Goal: Find specific page/section: Find specific page/section

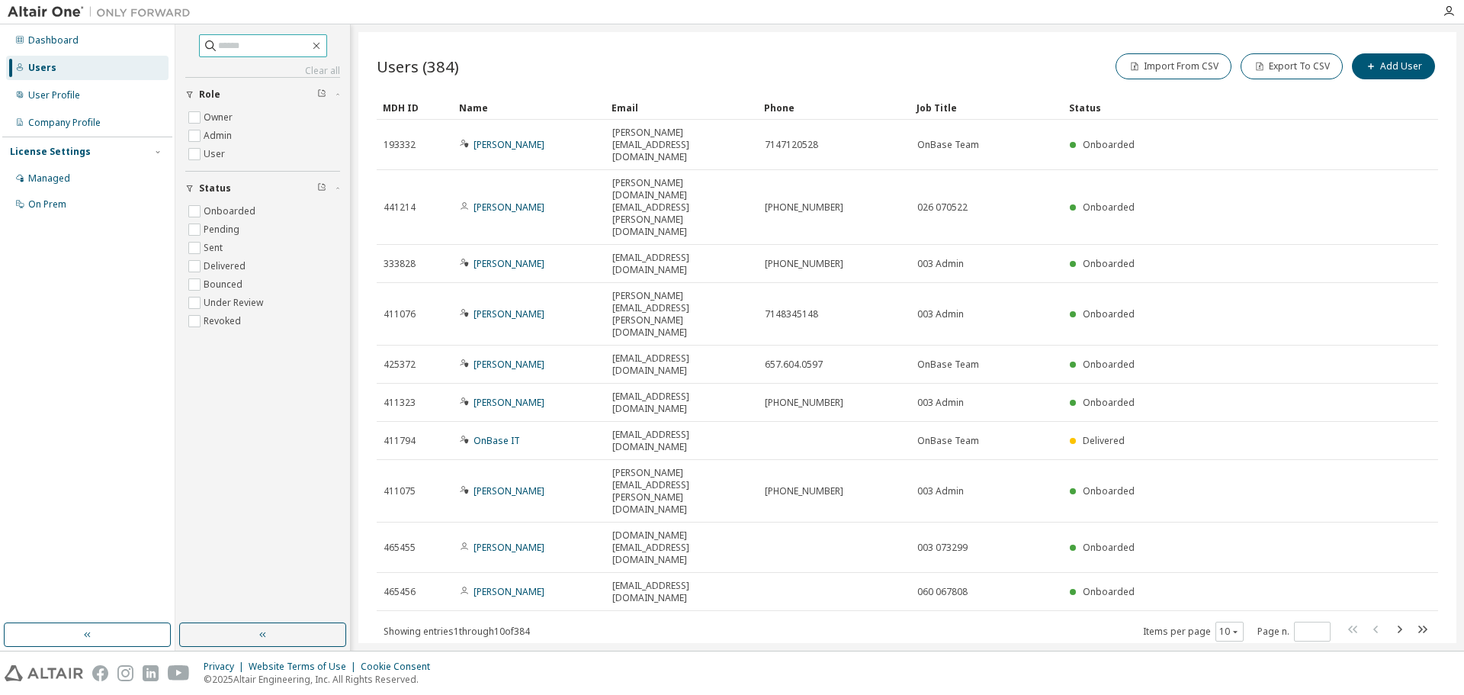
click at [229, 50] on input "text" at bounding box center [263, 45] width 91 height 15
type input "******"
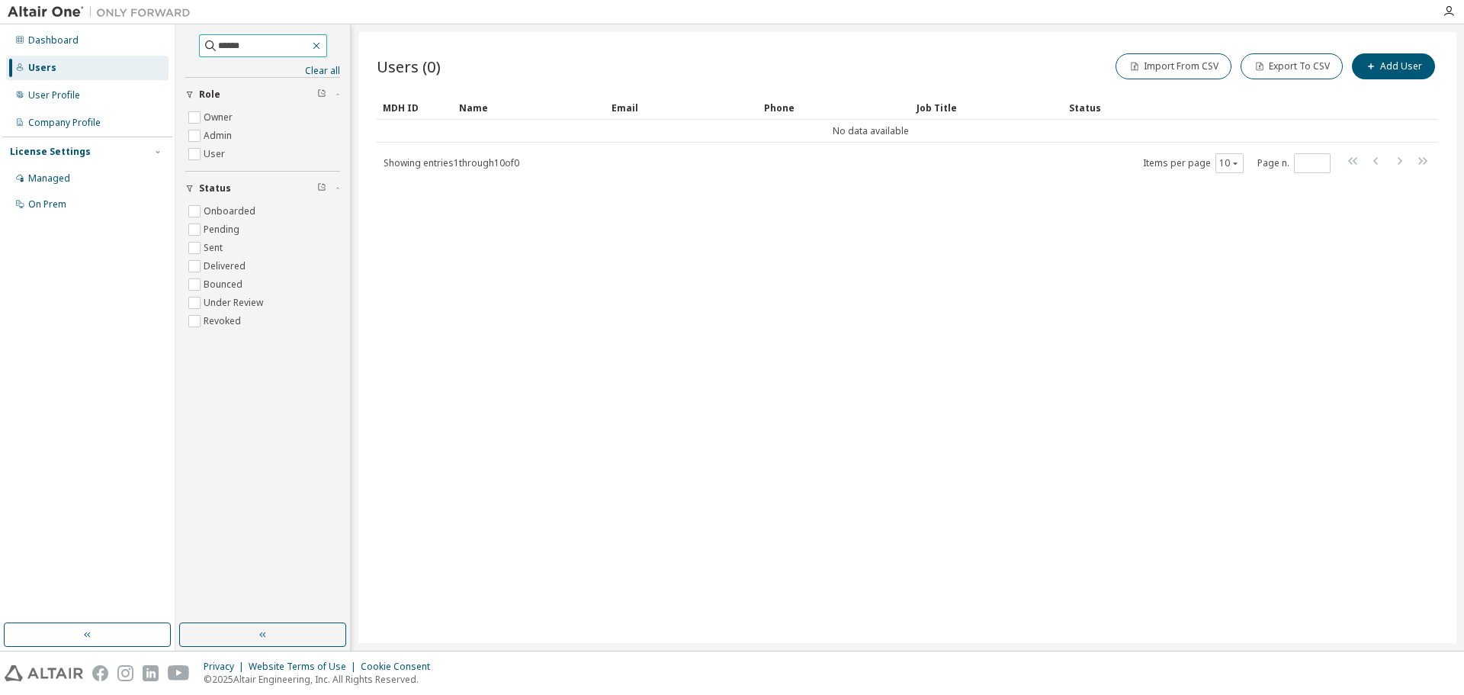
click at [322, 47] on icon "button" at bounding box center [316, 46] width 12 height 12
